Goal: Transaction & Acquisition: Purchase product/service

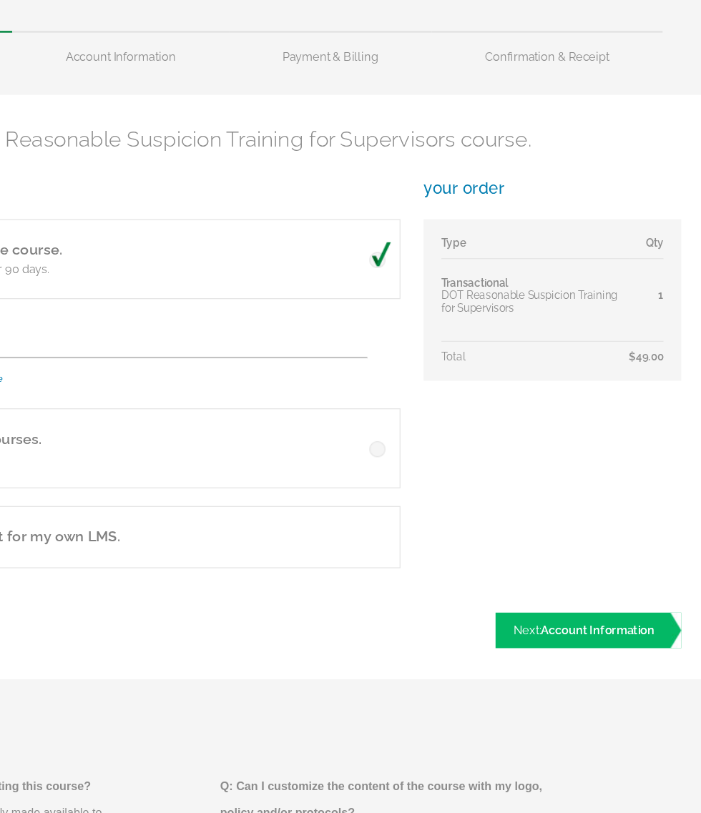
scroll to position [84, 113]
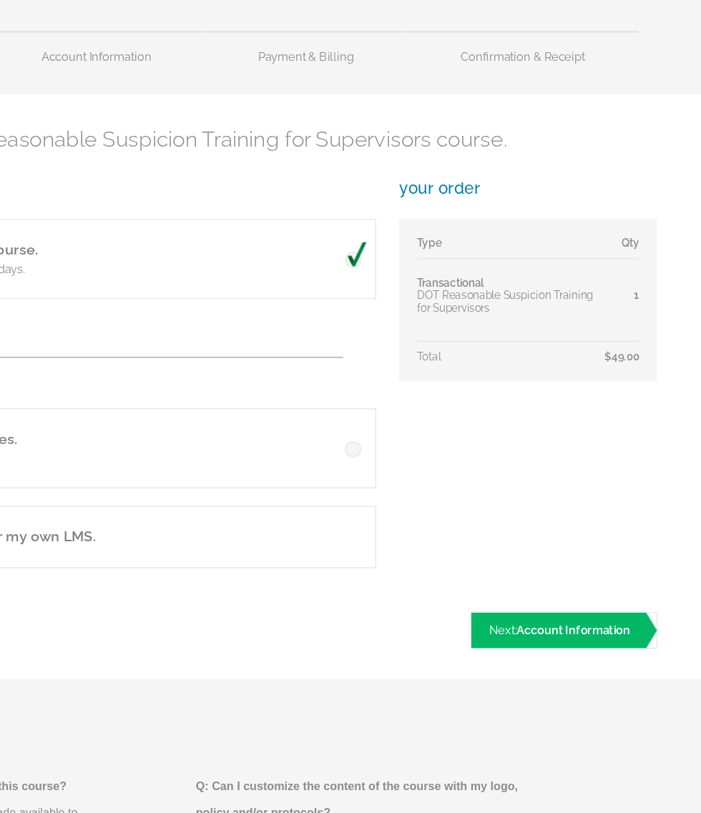
click at [552, 600] on span "Account Information" at bounding box center [597, 605] width 91 height 11
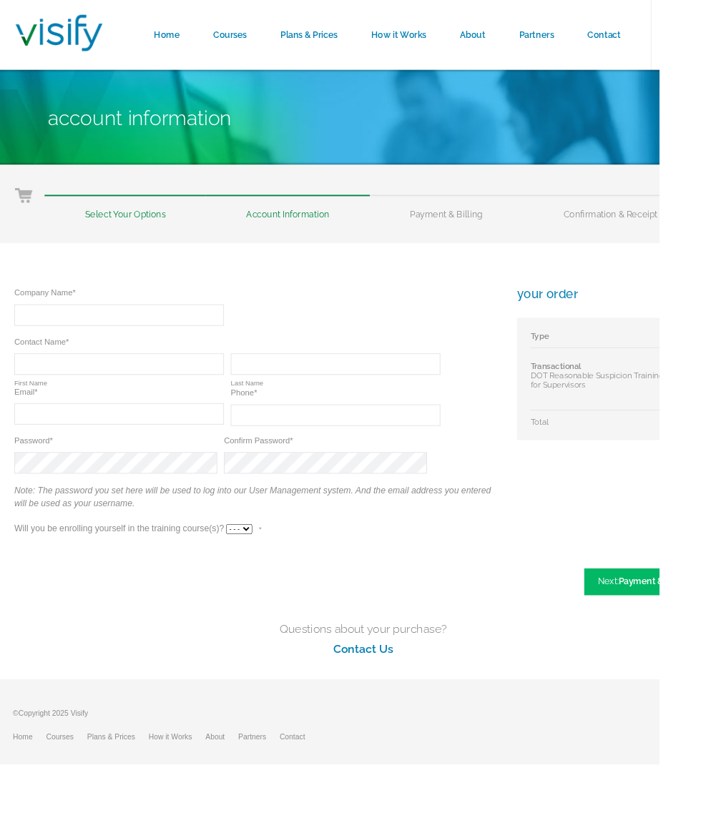
scroll to position [0, 21]
click at [96, 337] on input "text" at bounding box center [126, 335] width 223 height 23
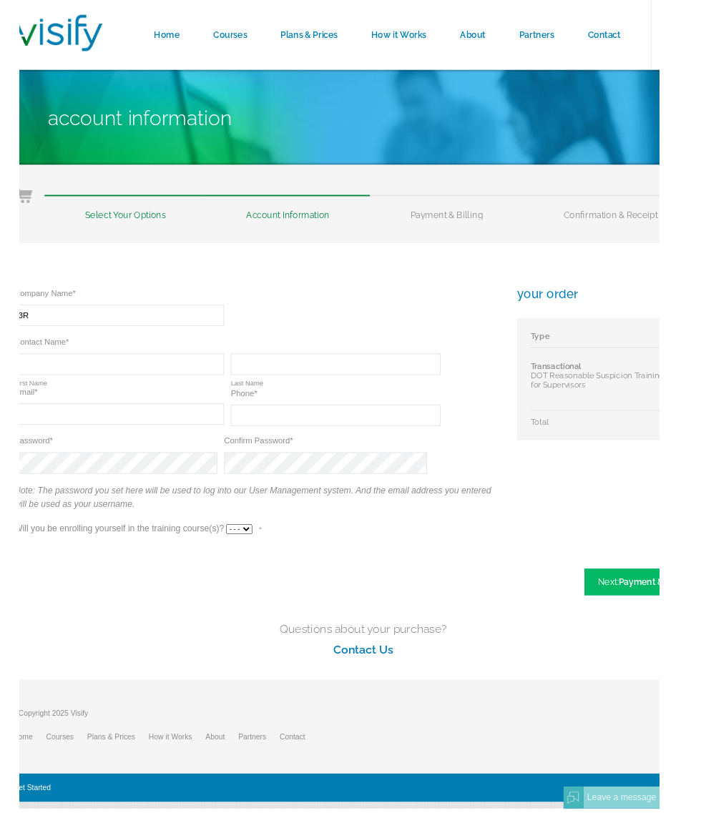
scroll to position [0, 0]
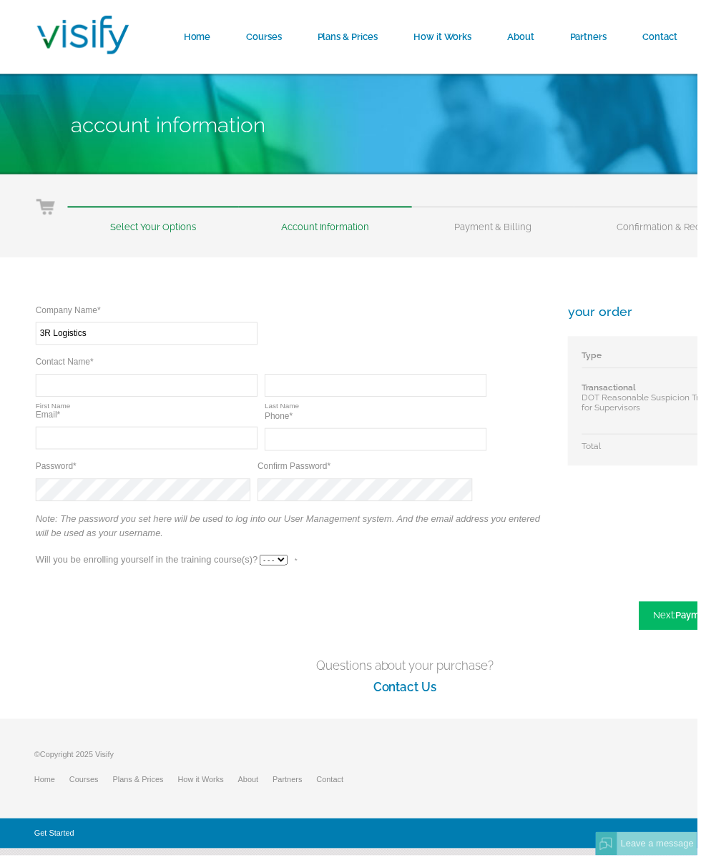
type input "3R Logistics"
click at [76, 385] on input "text" at bounding box center [147, 387] width 223 height 23
type input "Rodrick"
click at [434, 389] on input "text" at bounding box center [377, 387] width 223 height 23
type input "Reed"
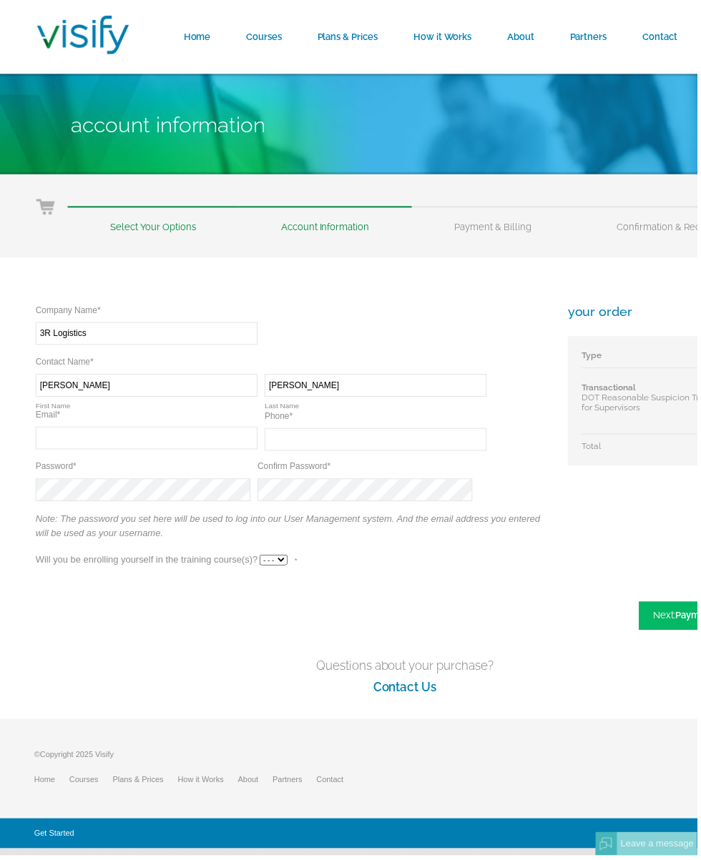
click at [66, 445] on input "text" at bounding box center [147, 440] width 223 height 23
type input "rrreed2015@gmail.com"
click at [438, 443] on input "text" at bounding box center [377, 441] width 223 height 23
type input "(817) 655-0504"
click at [450, 437] on input "(817) 655-0504" at bounding box center [377, 441] width 223 height 23
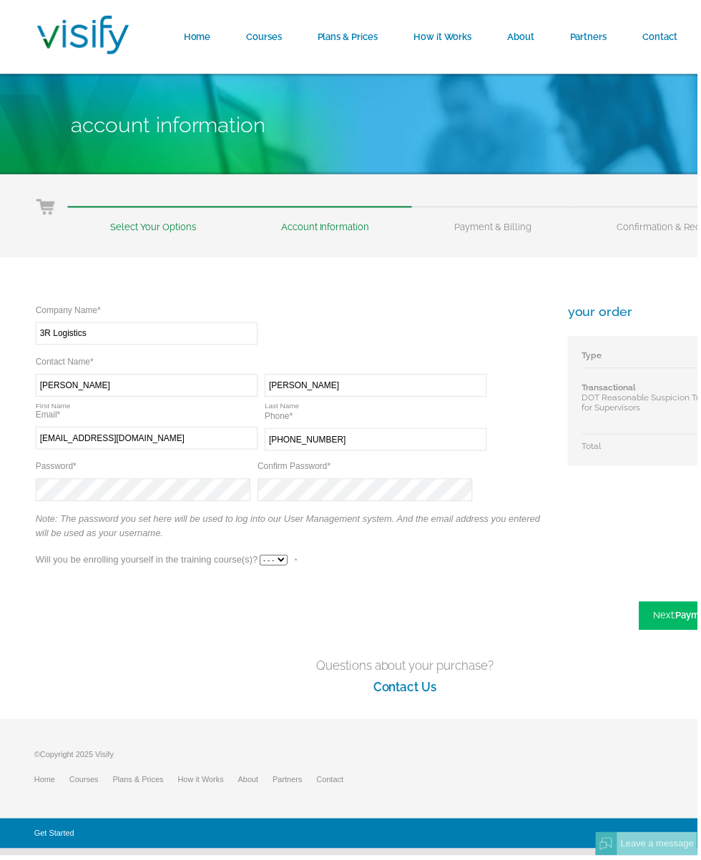
type input "(817) 655-3504"
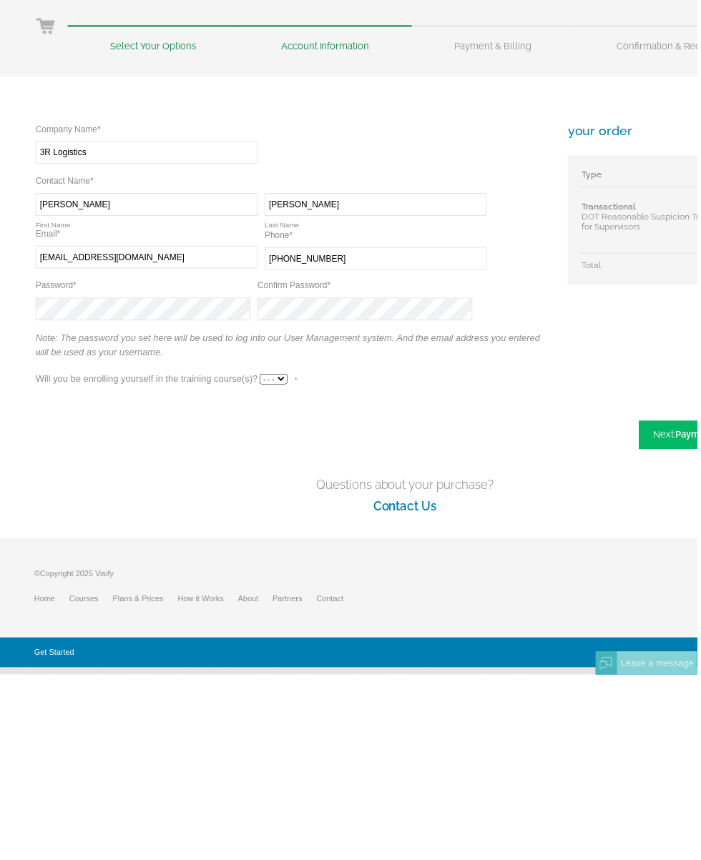
click at [676, 605] on link "Next: Payment & Billing" at bounding box center [710, 619] width 136 height 29
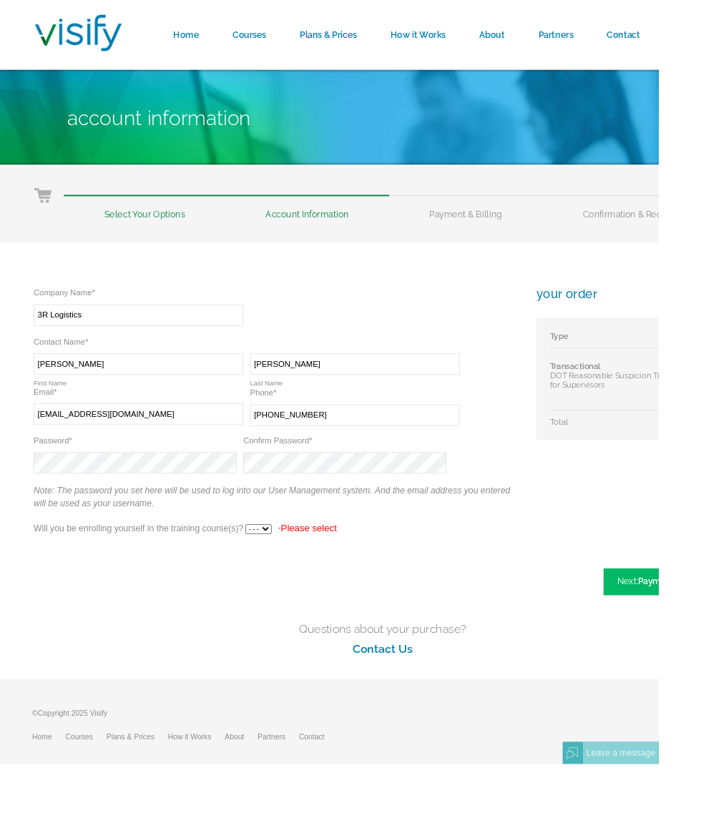
click at [328, 562] on div "Company Name* Required 3R Logistics Contact Name* Required Required Rodrick Fir…" at bounding box center [293, 444] width 515 height 278
click at [275, 567] on select "- - - Yes No" at bounding box center [275, 563] width 28 height 11
select select "Yes"
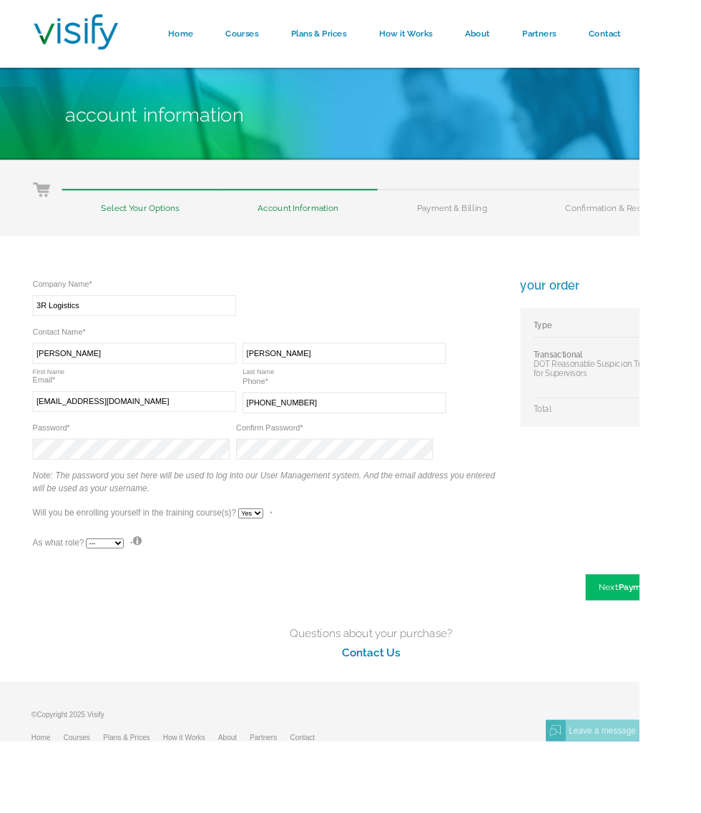
click at [128, 601] on select "--- Teacher Student" at bounding box center [114, 595] width 41 height 11
select select "True"
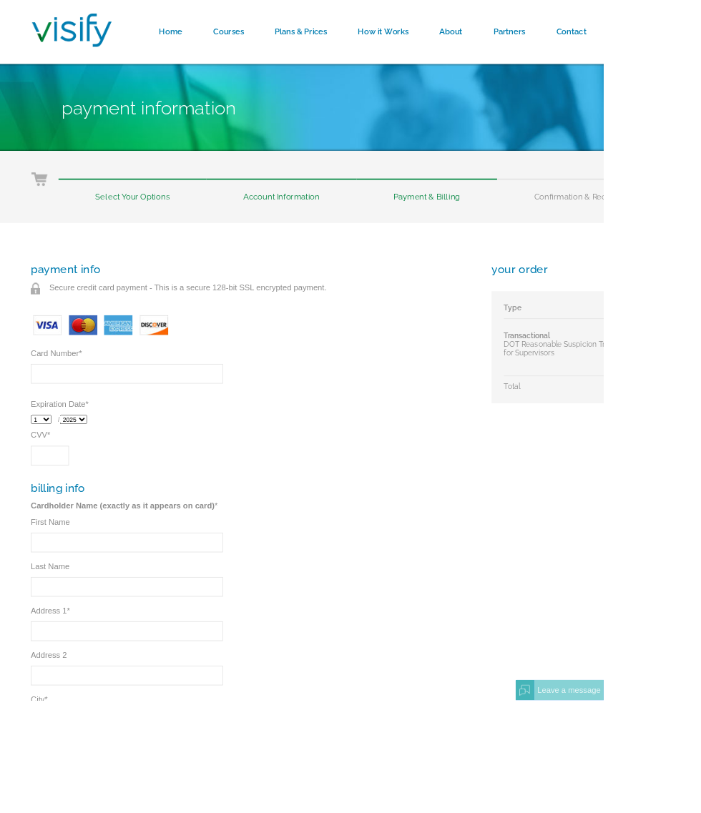
click at [72, 440] on input "Card Number *" at bounding box center [147, 433] width 223 height 23
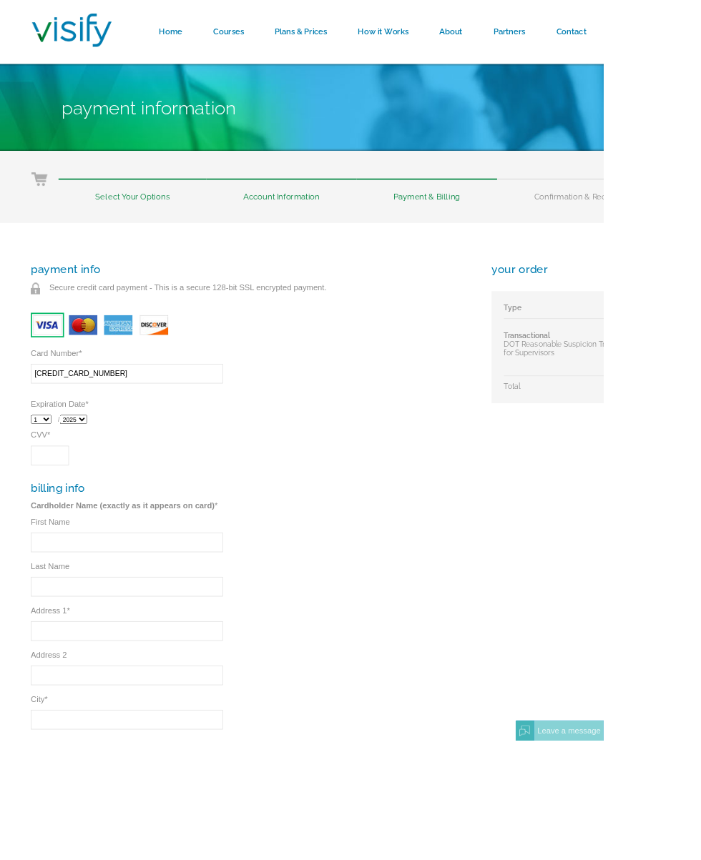
type input "4036231301480142"
click at [43, 493] on select "1 2 3 4 5 6 7 8 9 10 11 12" at bounding box center [48, 487] width 24 height 11
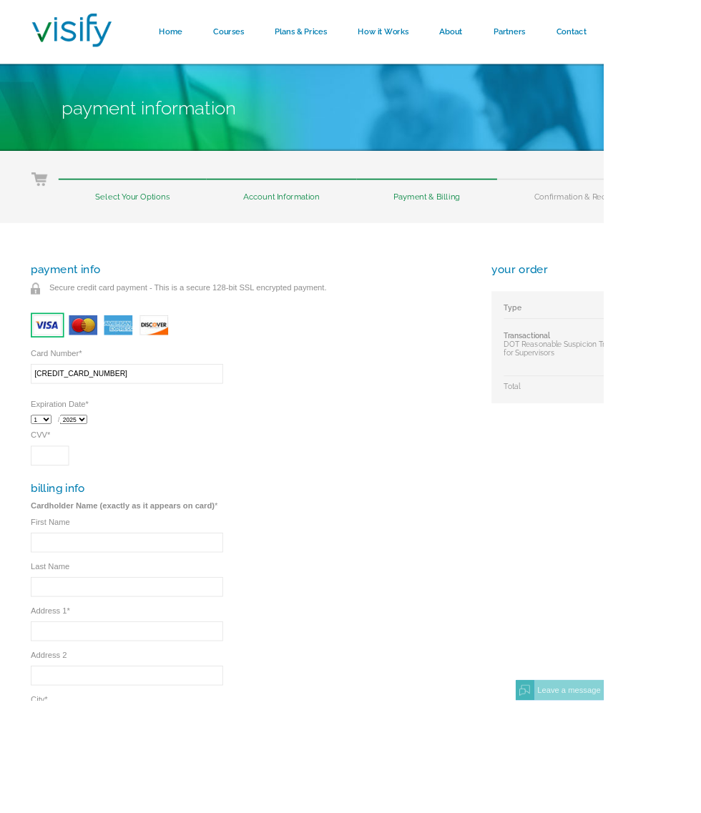
click at [81, 490] on select "2025 2026 2027 2028 2029 2030 2031 2032" at bounding box center [85, 487] width 32 height 11
select select "2028"
click at [59, 540] on input "CVV *" at bounding box center [58, 529] width 44 height 23
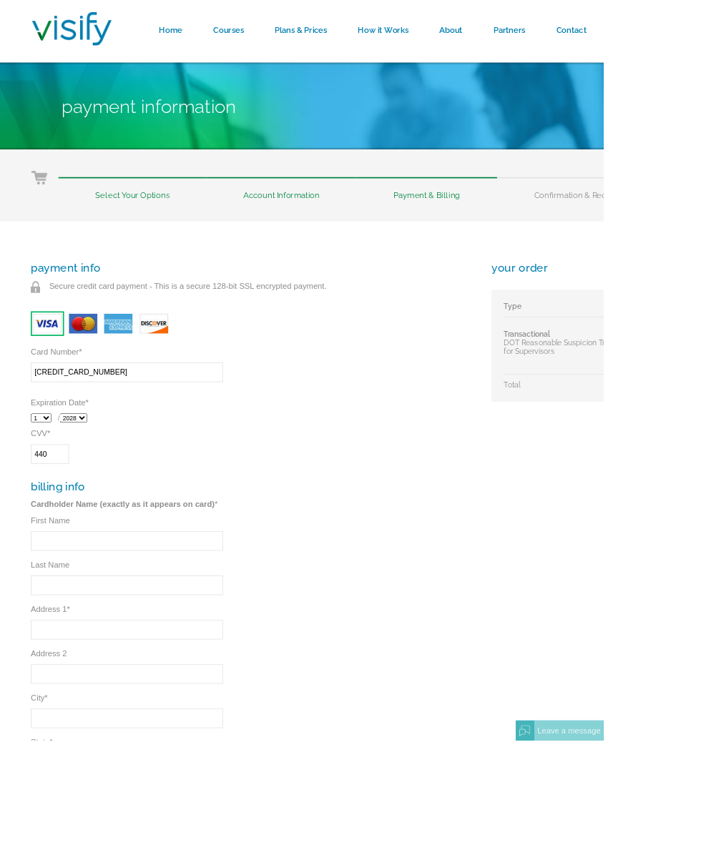
scroll to position [8, 0]
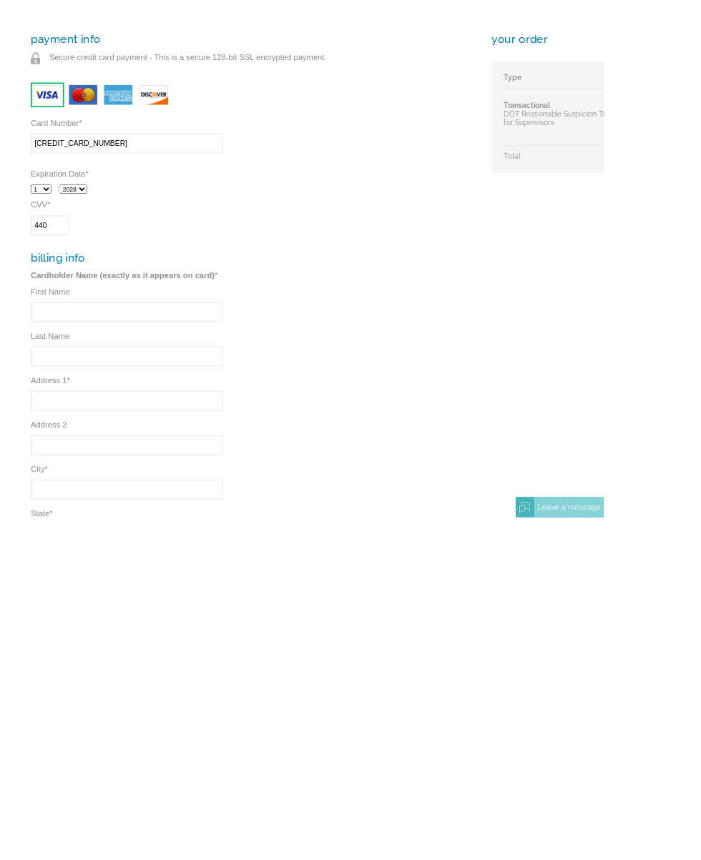
type input "440"
click at [75, 610] on input "First Name" at bounding box center [147, 621] width 223 height 23
type input "Rodrick"
click at [61, 662] on input "Last Name" at bounding box center [147, 673] width 223 height 23
type input "Reed"
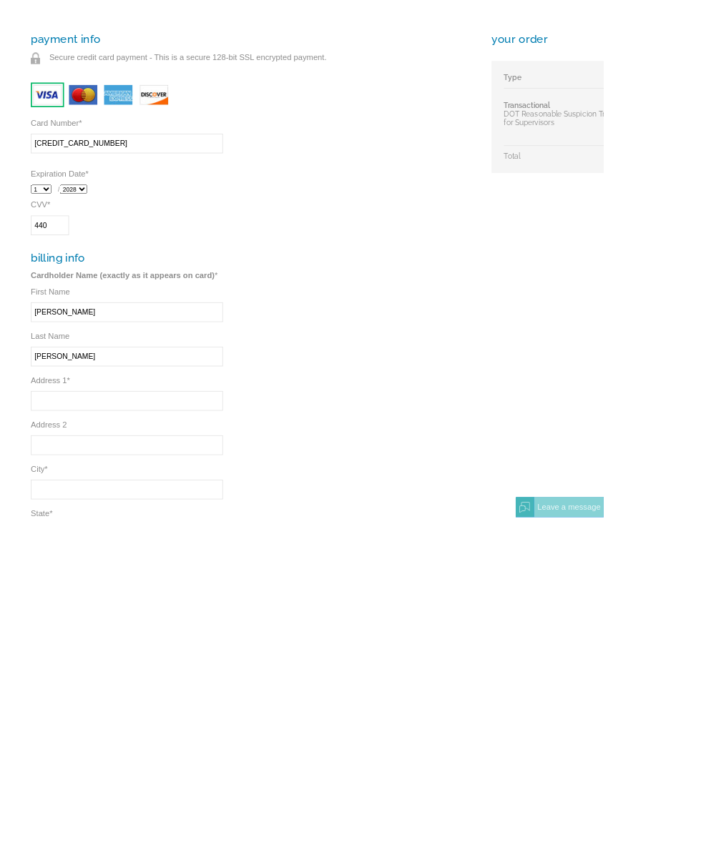
click at [61, 713] on input "Address 1 *" at bounding box center [147, 724] width 223 height 23
type input "3904 Sandgate st"
click at [73, 812] on input "City *" at bounding box center [147, 827] width 223 height 23
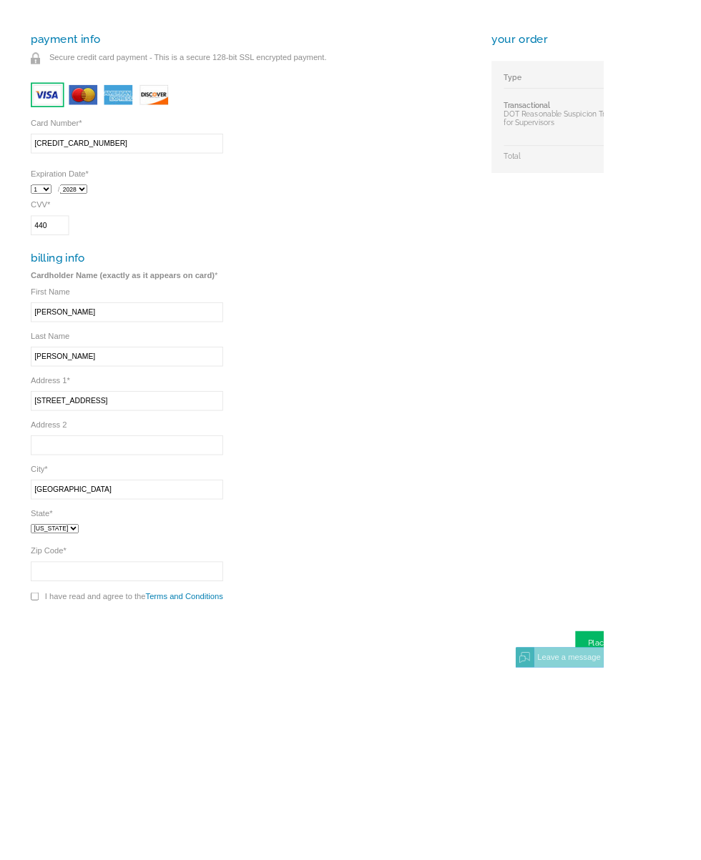
scroll to position [184, 0]
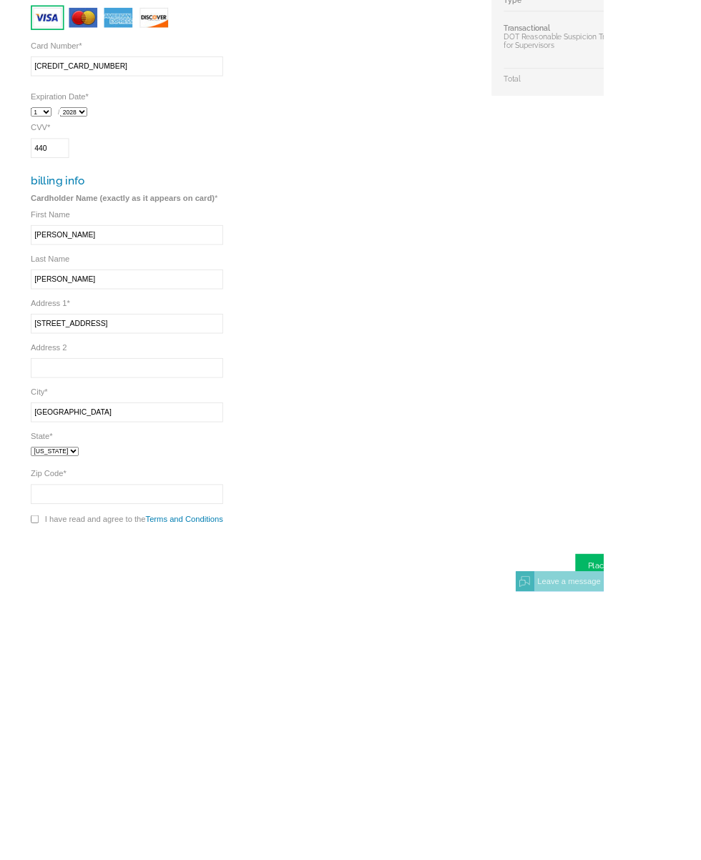
type input "Fort Worth"
click at [91, 692] on select "Alabama Alaska Arizona Arkansas California Colorado Connecticut District of Col…" at bounding box center [64, 697] width 56 height 11
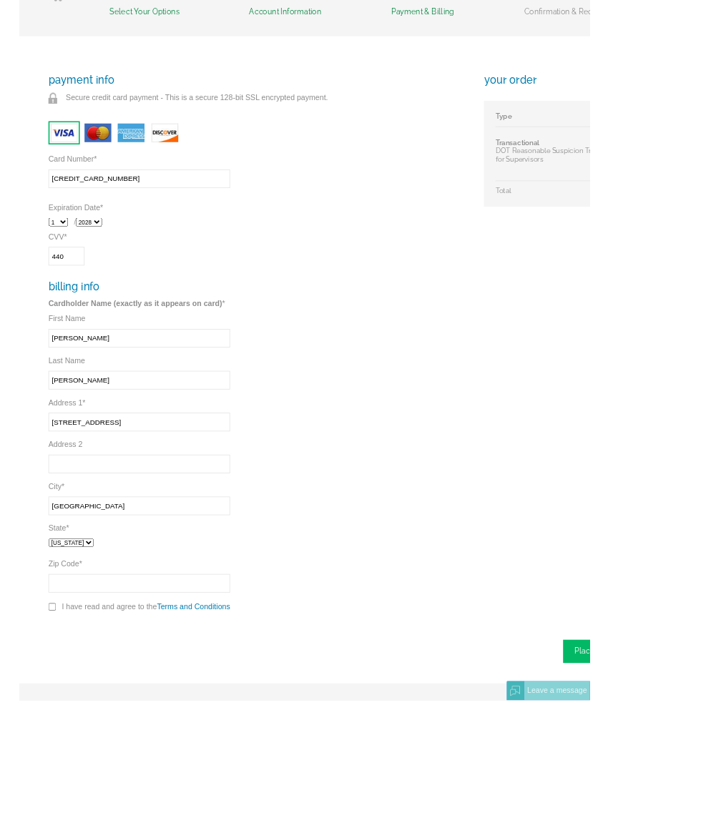
scroll to position [269, 0]
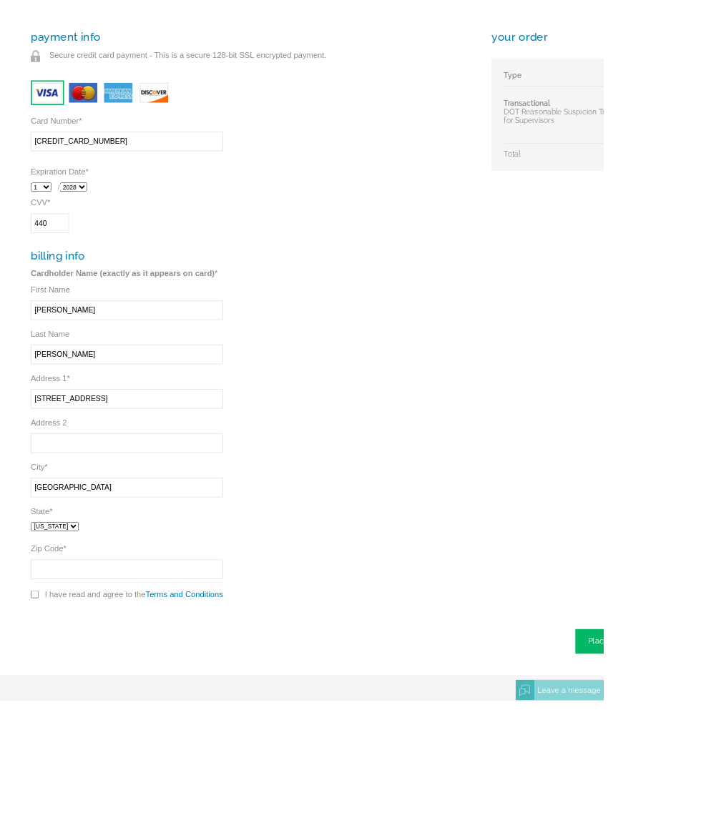
select select "TX"
click at [71, 673] on input "Zip Code *" at bounding box center [147, 661] width 223 height 23
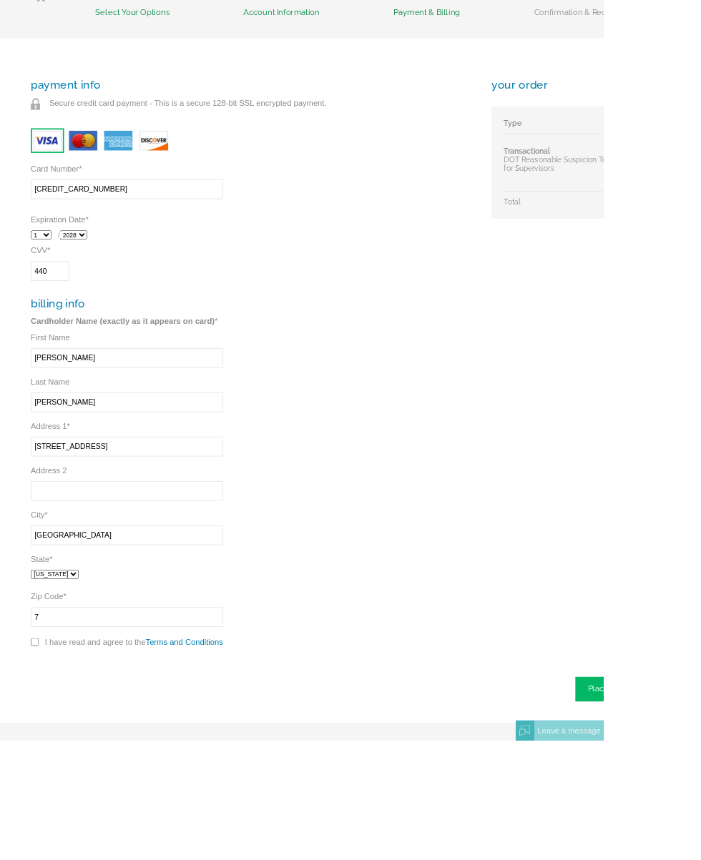
scroll to position [299, 0]
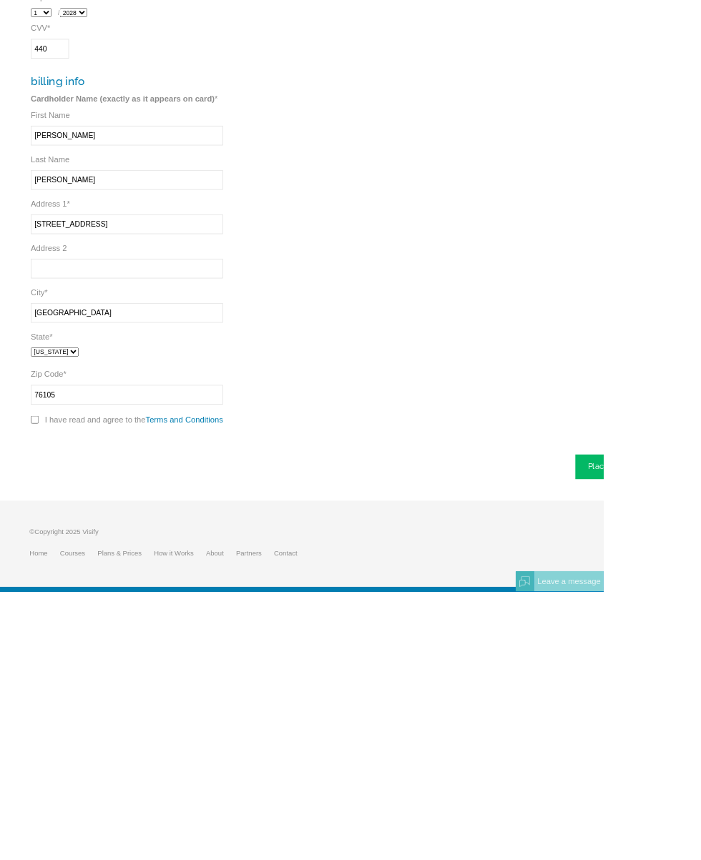
type input "76105"
click at [41, 656] on input "checkbox" at bounding box center [40, 660] width 9 height 9
checkbox input "true"
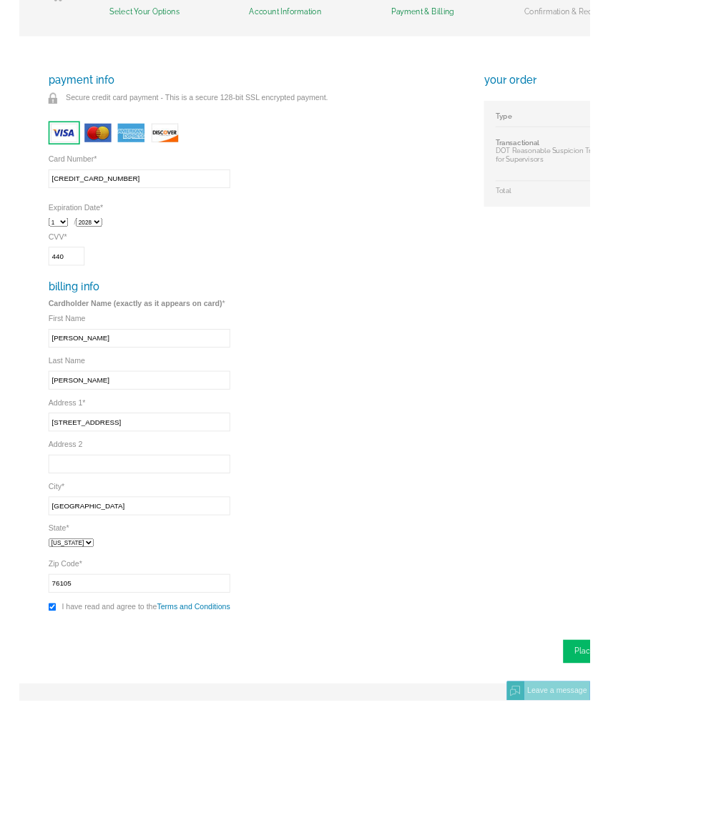
scroll to position [269, 0]
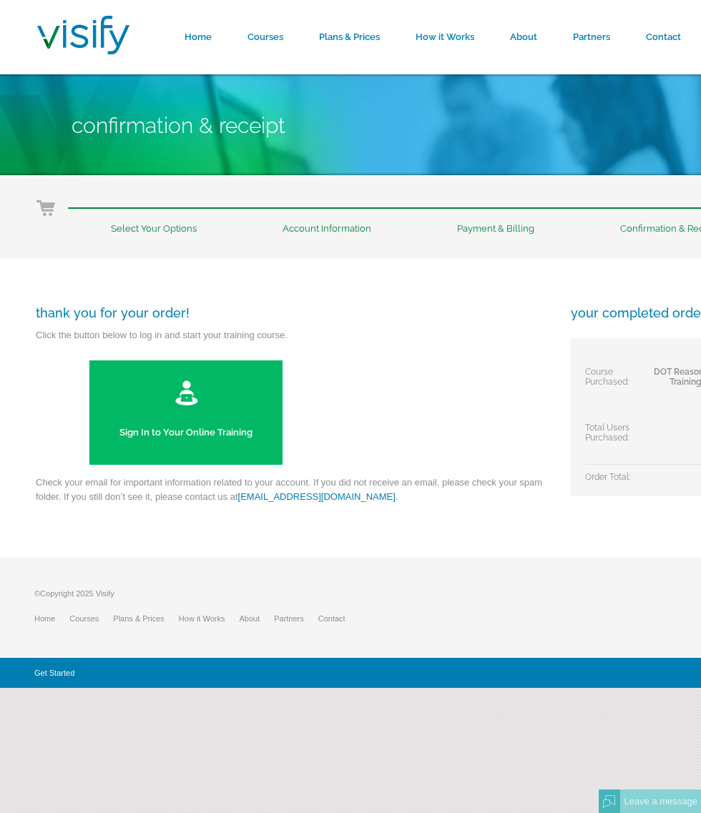
click at [193, 422] on link "Sign In to Your Online Training" at bounding box center [185, 412] width 193 height 104
click at [154, 412] on link "Sign In to Your Online Training" at bounding box center [185, 412] width 193 height 104
